Goal: Transaction & Acquisition: Subscribe to service/newsletter

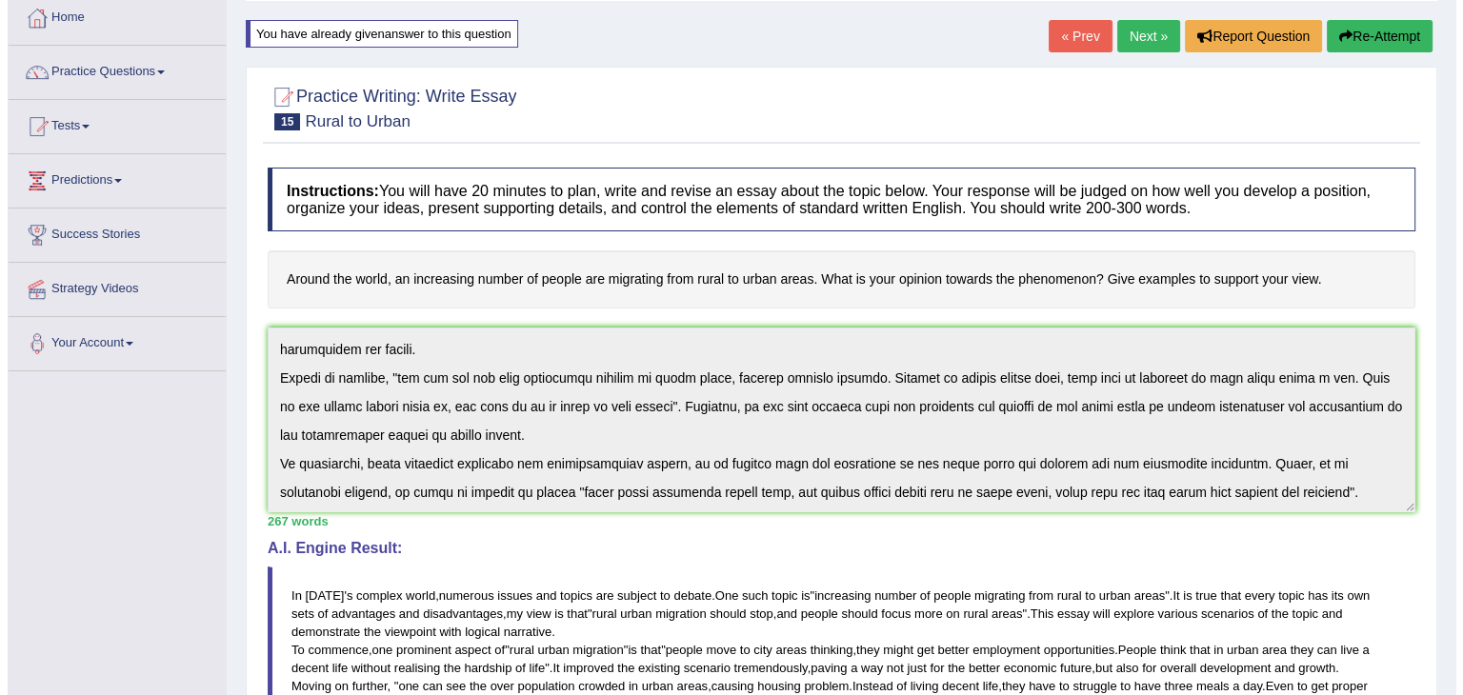
scroll to position [95, 0]
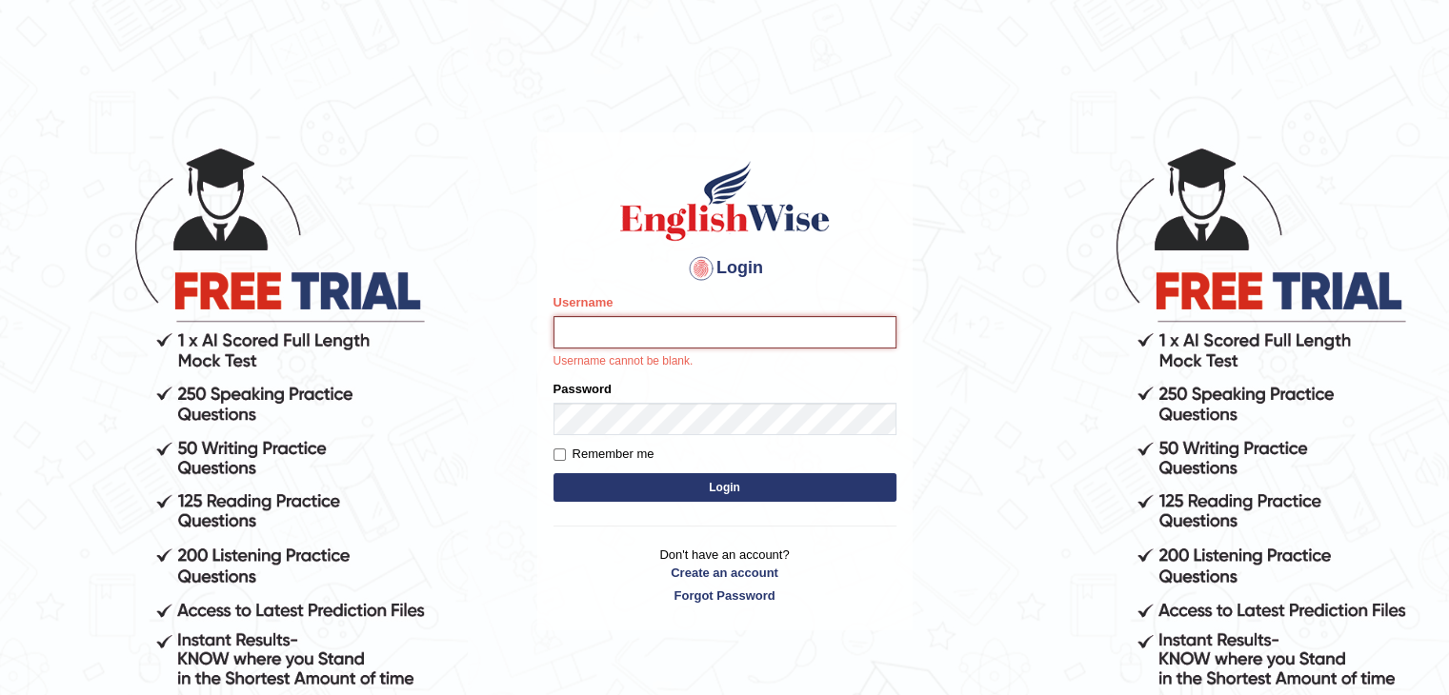
type input "tsheten5579"
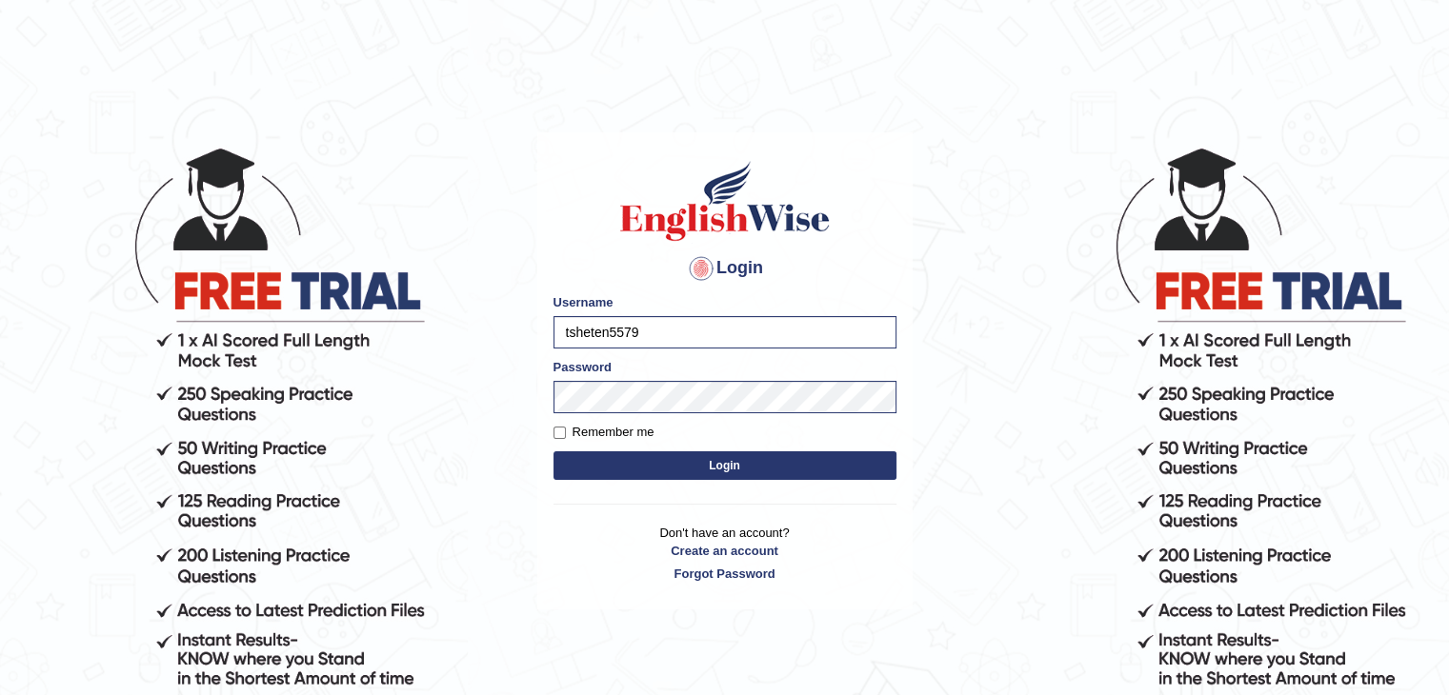
click at [738, 465] on button "Login" at bounding box center [724, 466] width 343 height 29
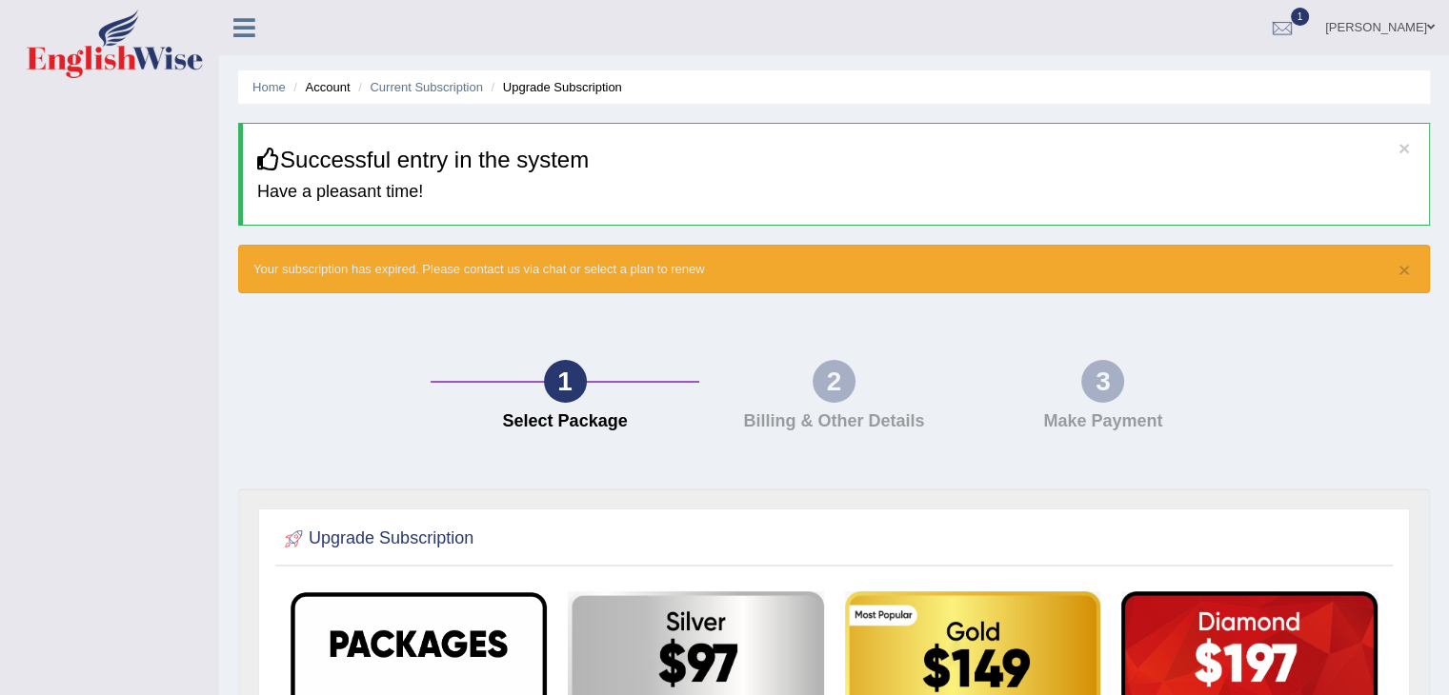
click at [246, 34] on icon at bounding box center [244, 27] width 22 height 25
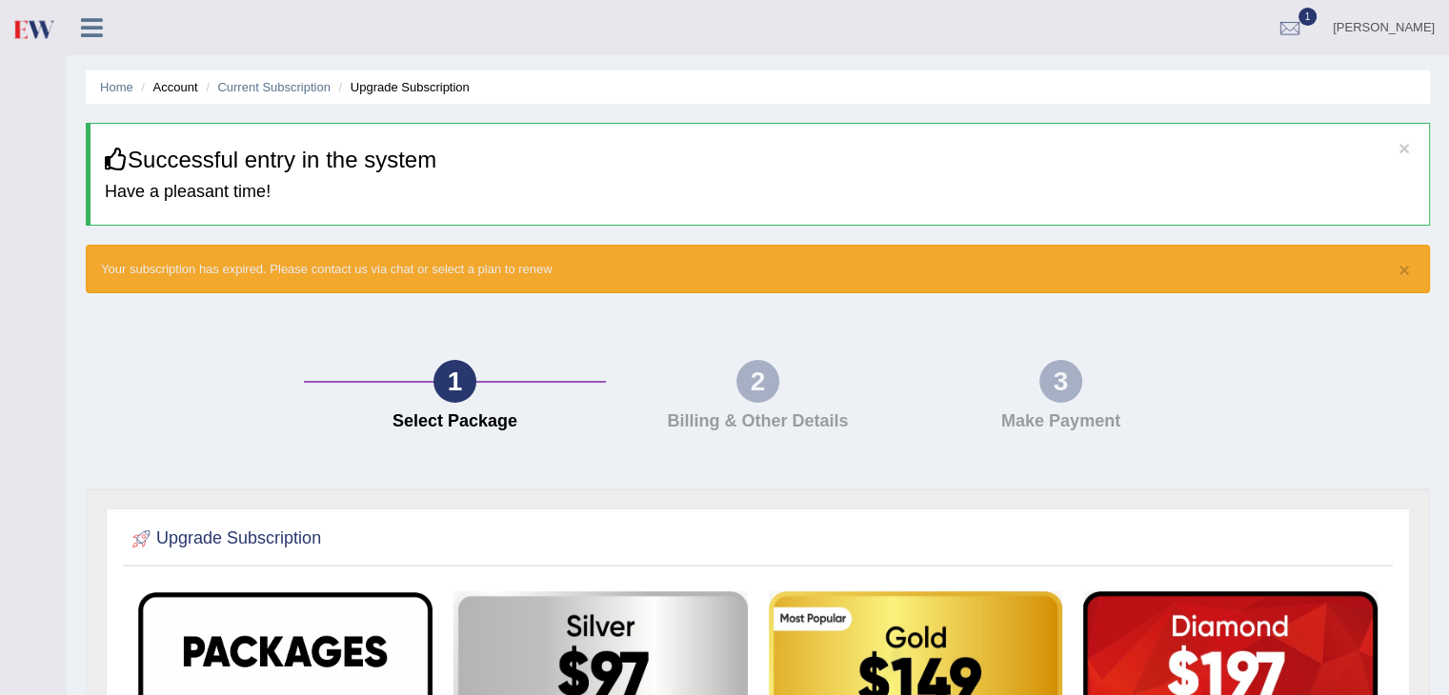
click at [460, 395] on div "1" at bounding box center [454, 381] width 43 height 43
click at [1294, 24] on div at bounding box center [1289, 28] width 29 height 29
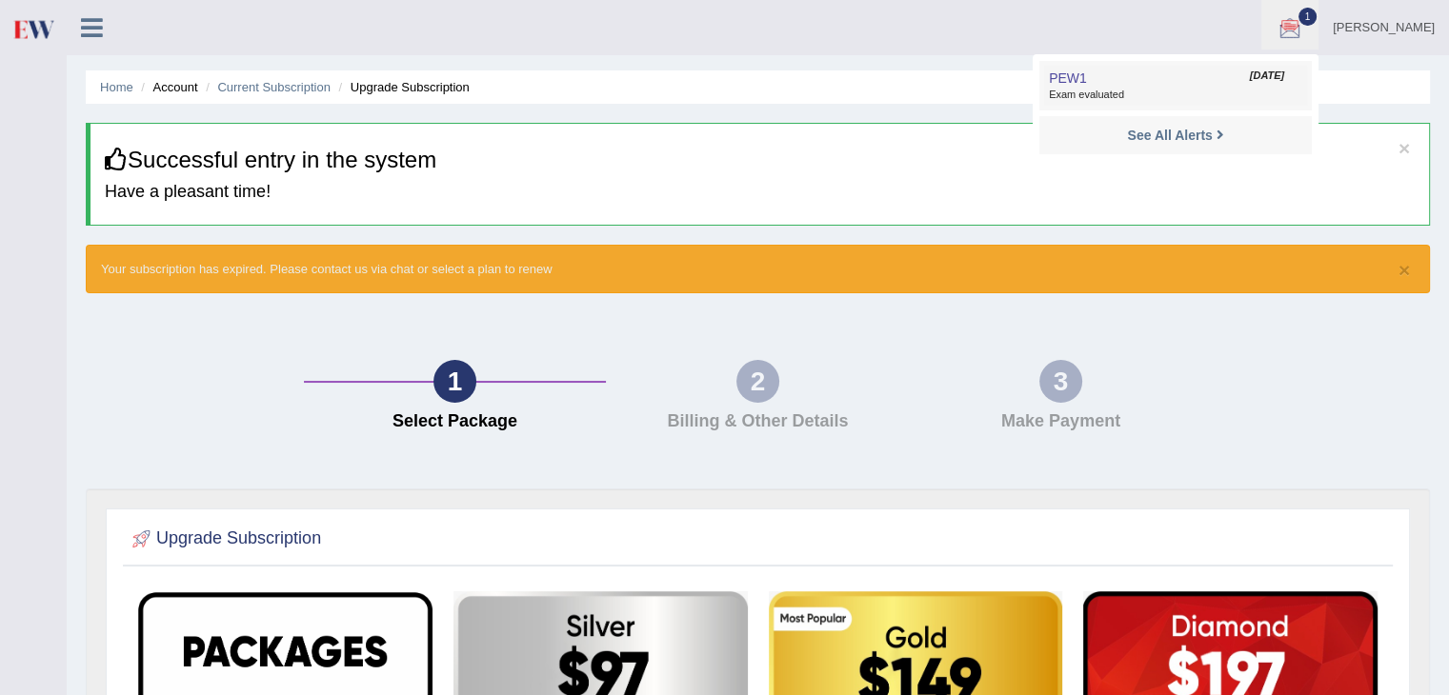
click at [1116, 77] on link "PEW1 Sep 22, 2025 Exam evaluated" at bounding box center [1175, 86] width 263 height 40
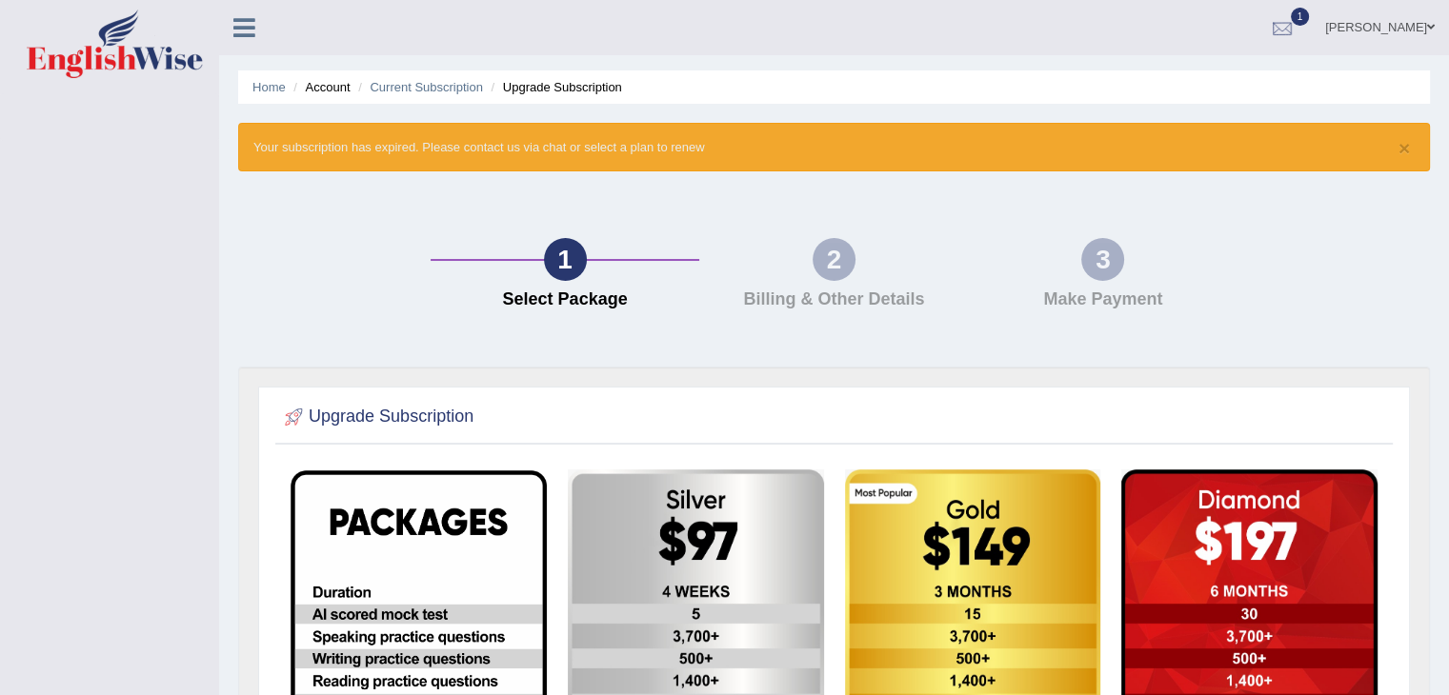
click at [1284, 29] on div at bounding box center [1282, 28] width 29 height 29
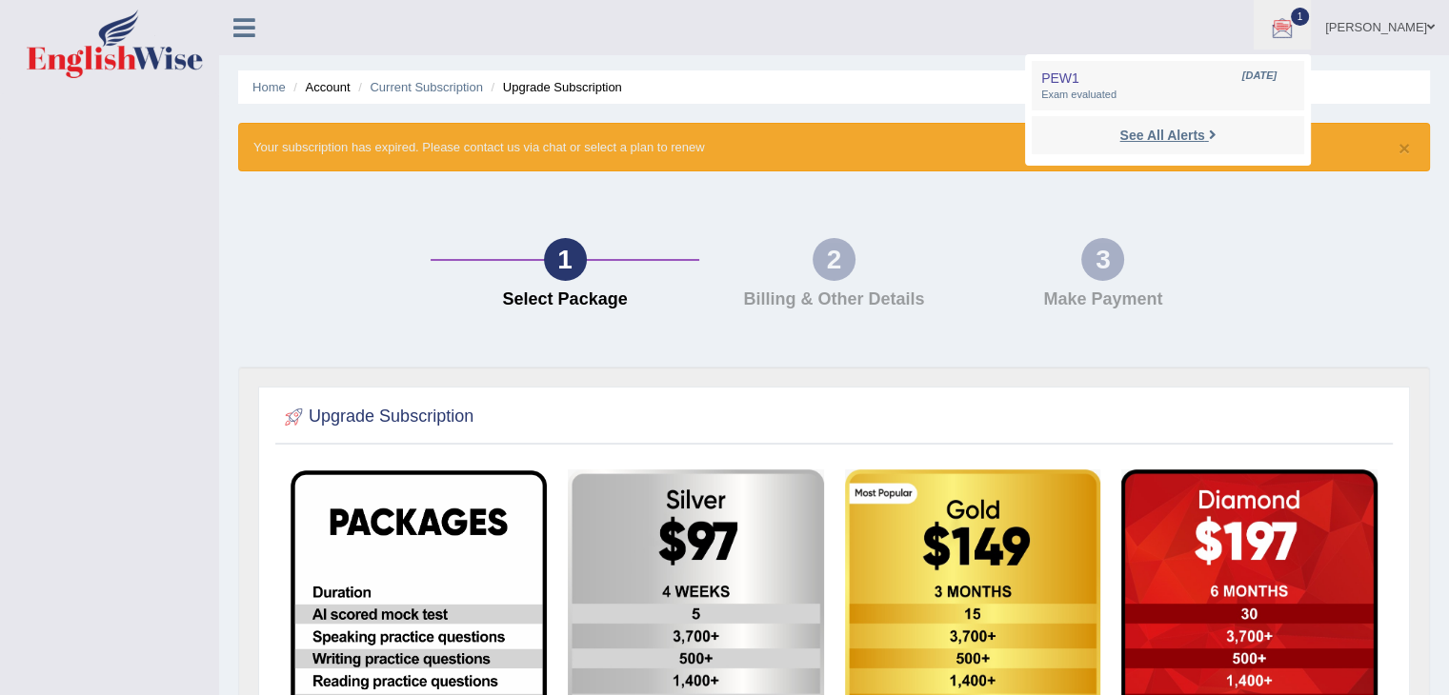
click at [1166, 130] on strong "See All Alerts" at bounding box center [1161, 135] width 85 height 15
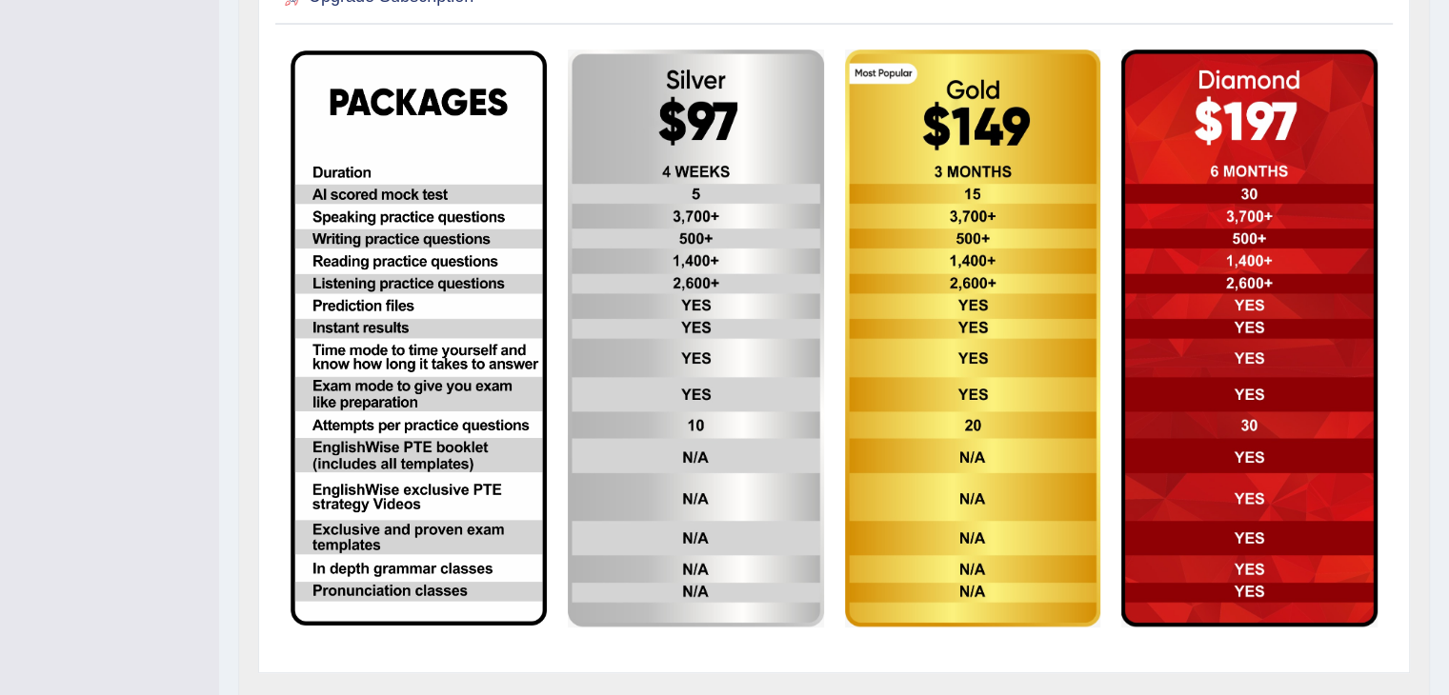
scroll to position [476, 0]
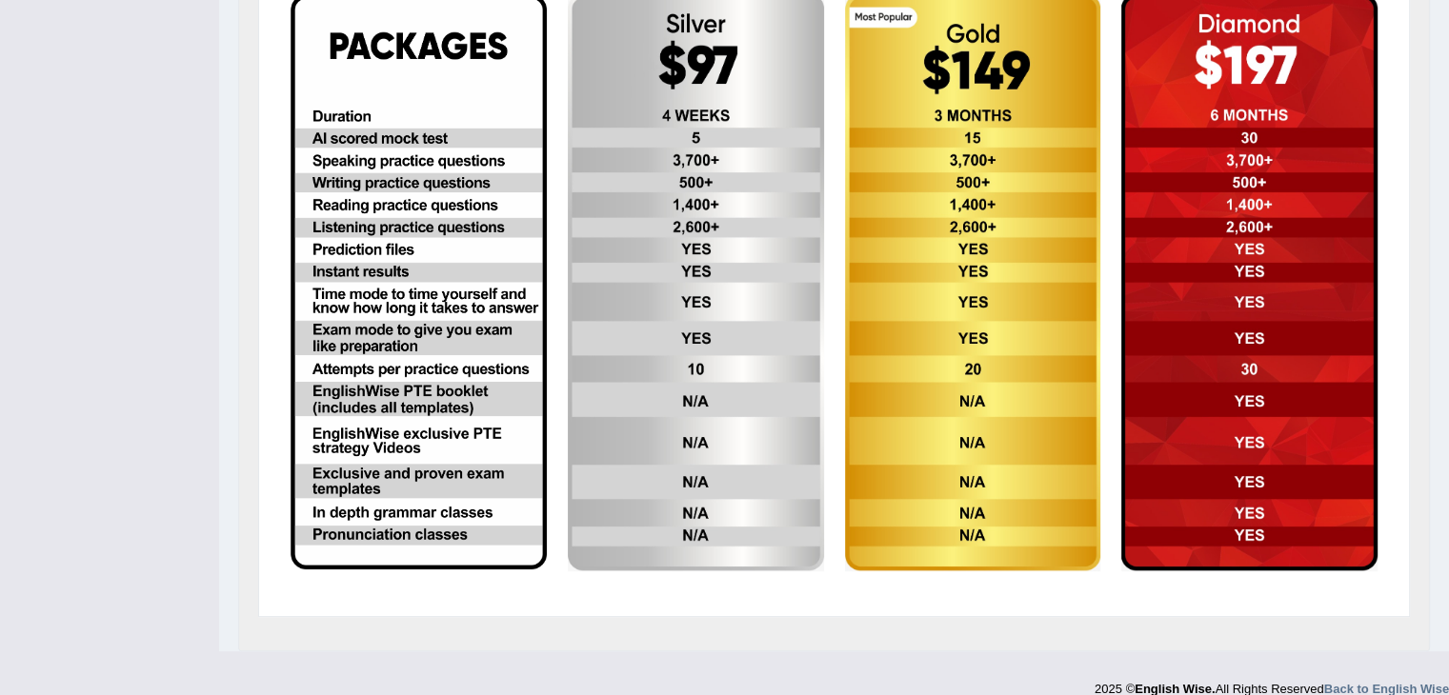
click at [415, 186] on img at bounding box center [419, 281] width 256 height 575
click at [360, 50] on img at bounding box center [419, 281] width 256 height 575
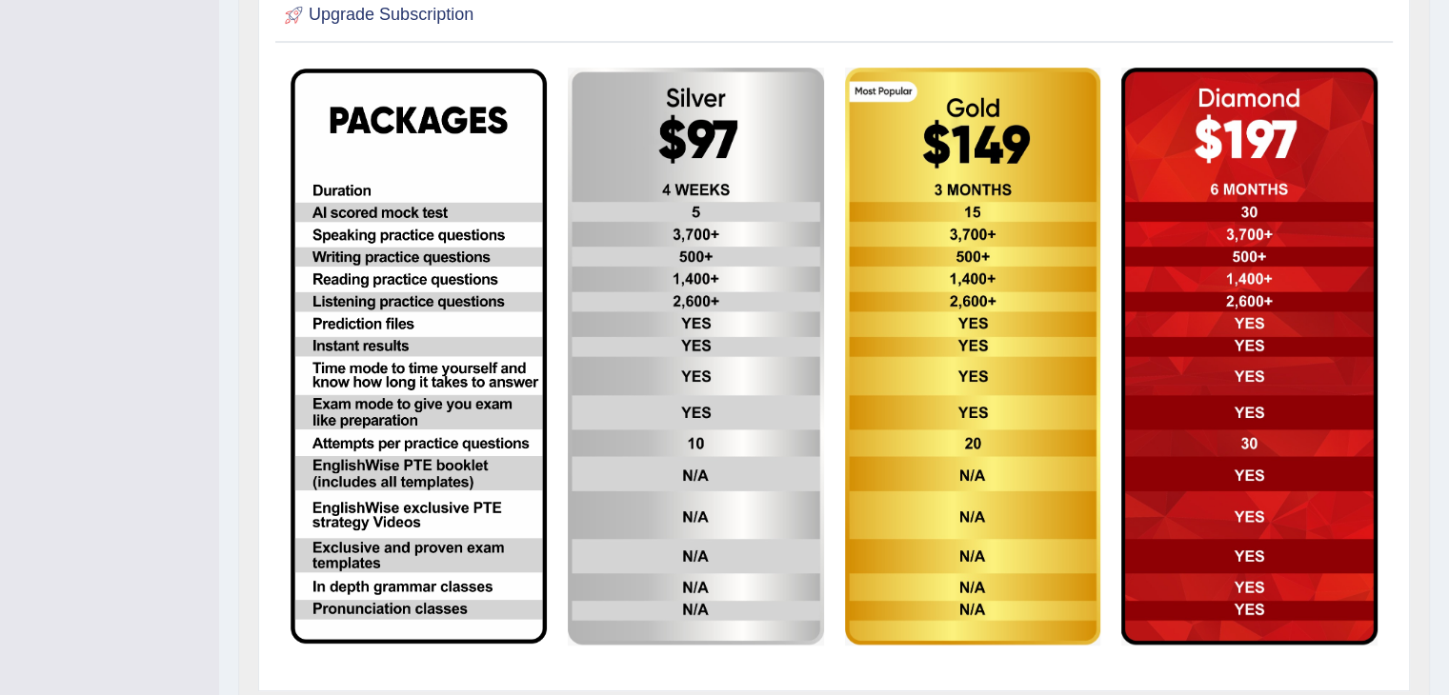
scroll to position [0, 0]
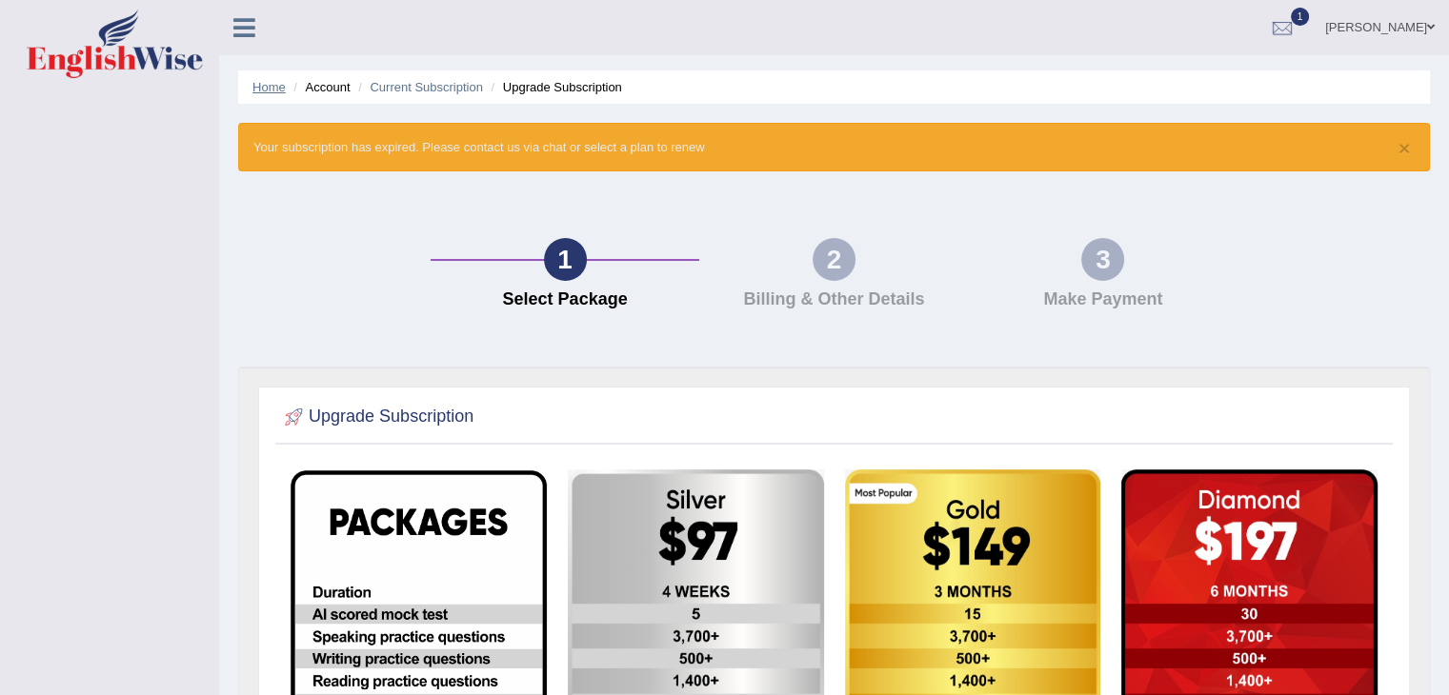
click at [276, 88] on link "Home" at bounding box center [268, 87] width 33 height 14
click at [431, 90] on link "Current Subscription" at bounding box center [426, 87] width 113 height 14
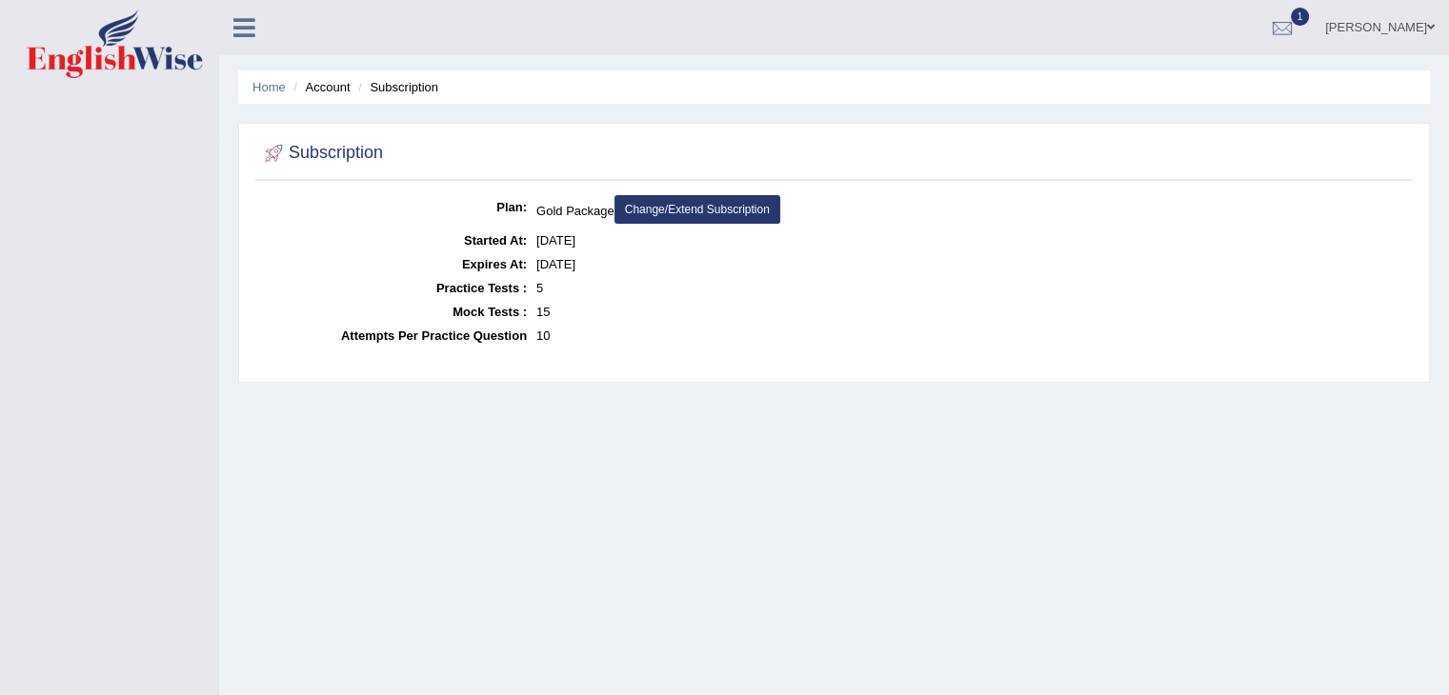
click at [656, 208] on link "Change/Extend Subscription" at bounding box center [697, 209] width 166 height 29
